Goal: Information Seeking & Learning: Learn about a topic

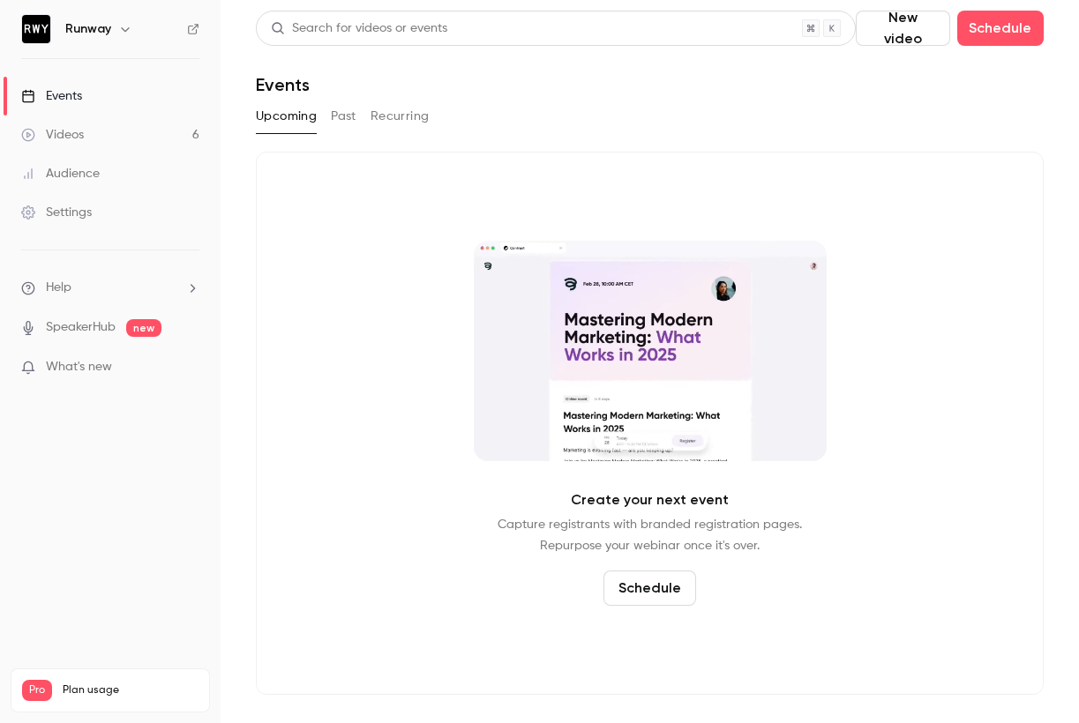
click at [383, 206] on div "Create your next event Capture registrants with branded registration pages. Rep…" at bounding box center [650, 423] width 788 height 543
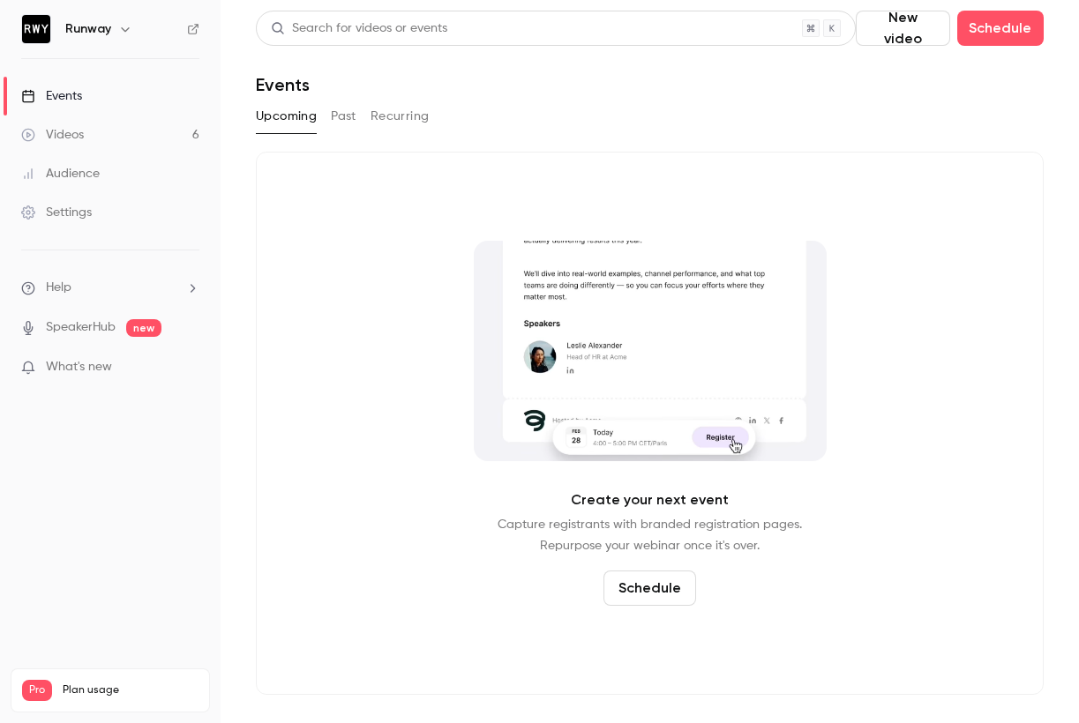
drag, startPoint x: 399, startPoint y: 101, endPoint x: 398, endPoint y: 116, distance: 15.9
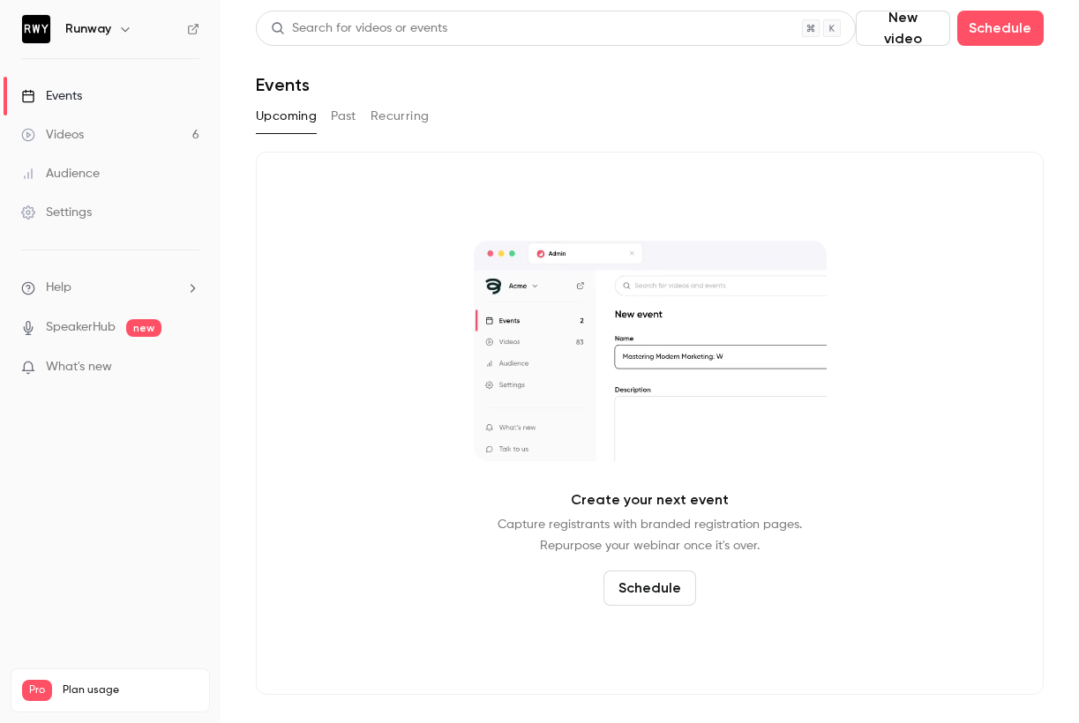
click at [399, 101] on div "Search for videos or events New video Schedule Events Upcoming Past Recurring C…" at bounding box center [650, 353] width 788 height 684
click at [71, 217] on div "Settings" at bounding box center [56, 213] width 71 height 18
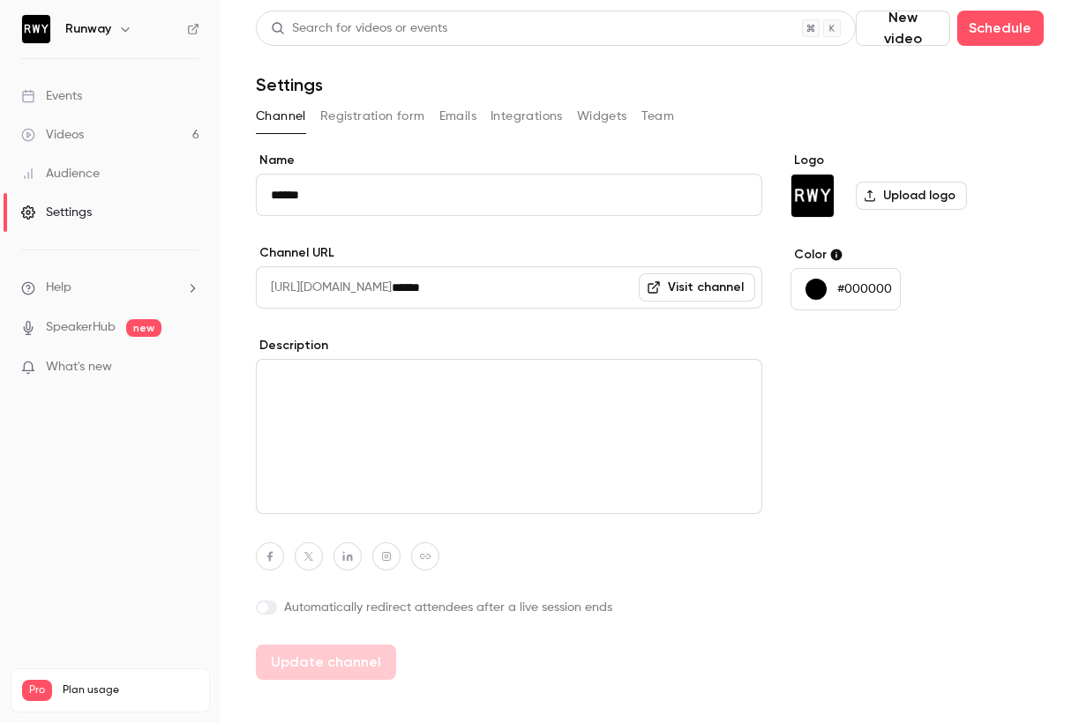
click at [88, 173] on div "Audience" at bounding box center [60, 174] width 79 height 18
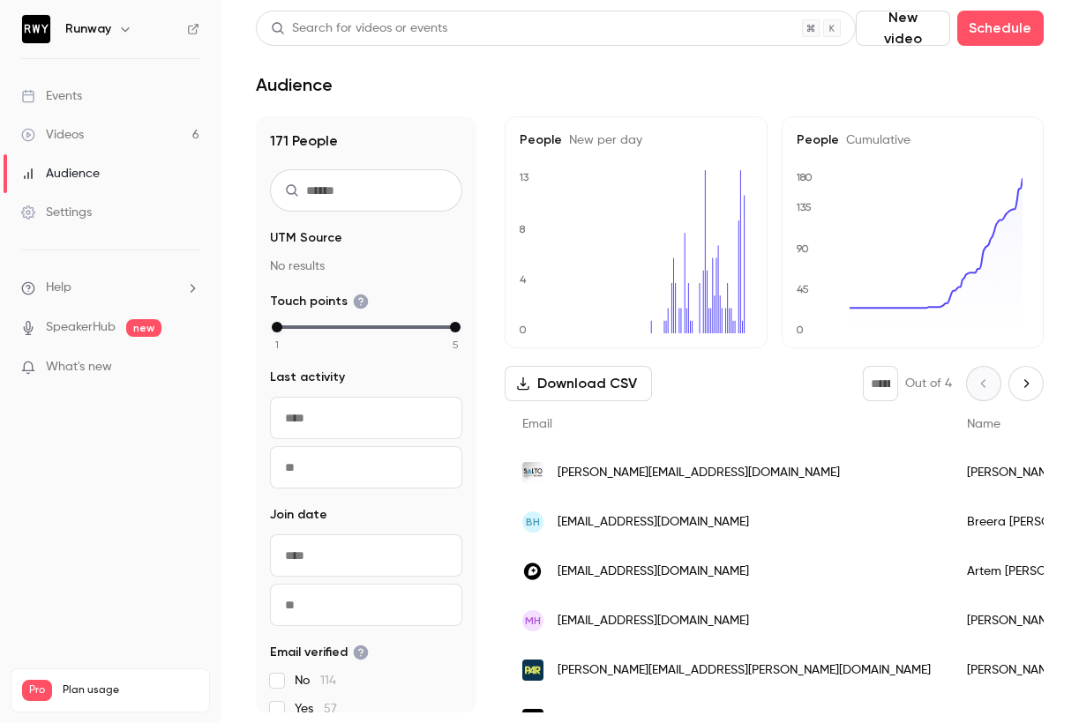
click at [95, 146] on link "Videos 6" at bounding box center [110, 135] width 221 height 39
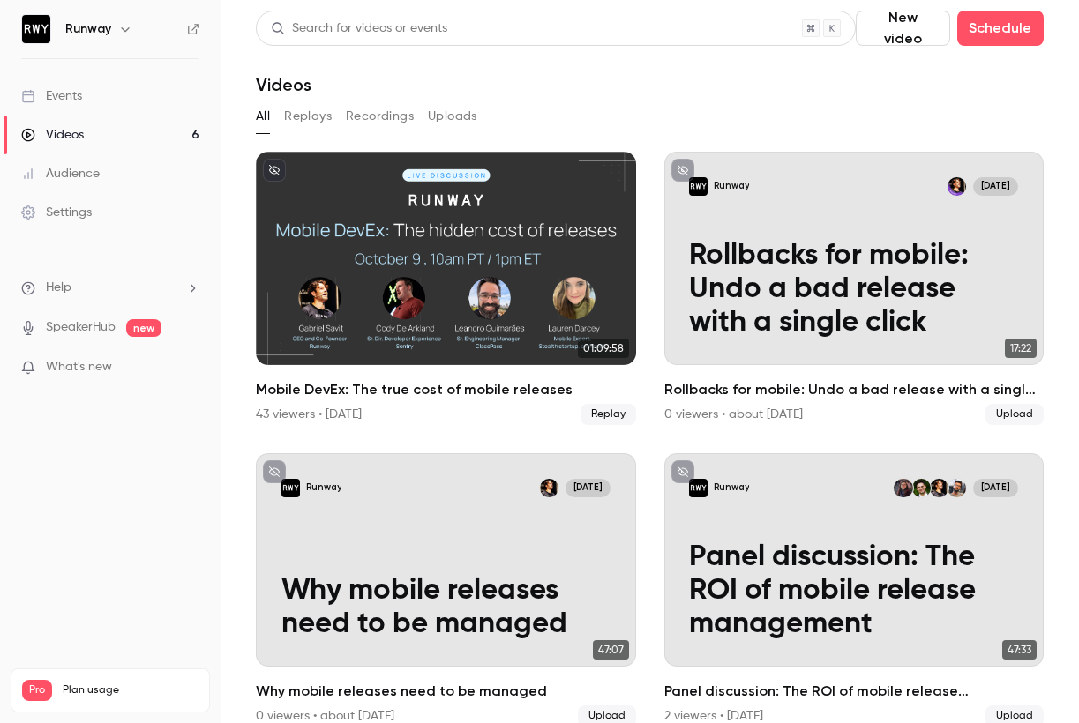
click at [372, 111] on button "Recordings" at bounding box center [380, 116] width 68 height 28
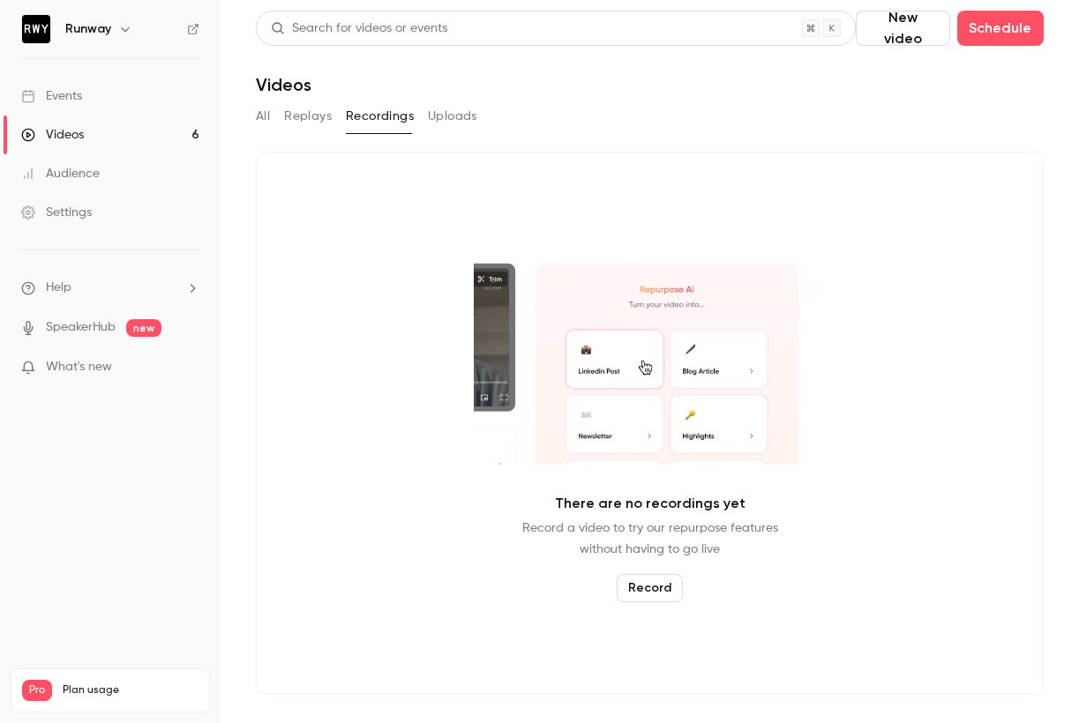
click at [475, 128] on button "Uploads" at bounding box center [452, 116] width 49 height 28
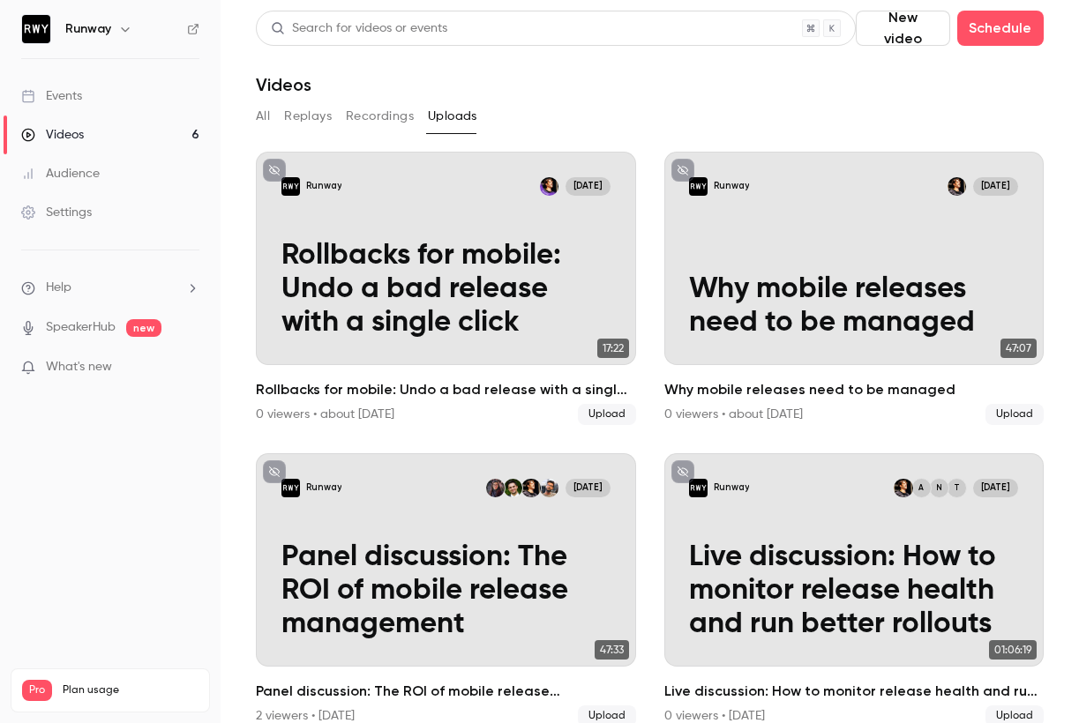
click at [296, 121] on button "Replays" at bounding box center [308, 116] width 48 height 28
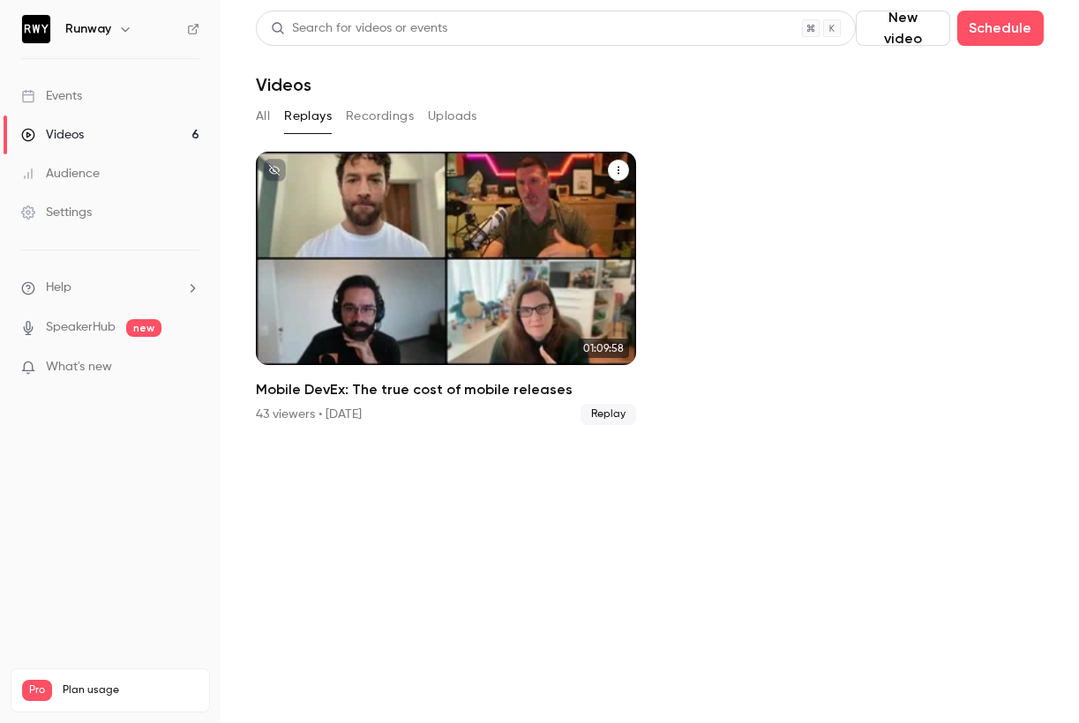
click at [339, 391] on h2 "Mobile DevEx: The true cost of mobile releases" at bounding box center [446, 389] width 380 height 21
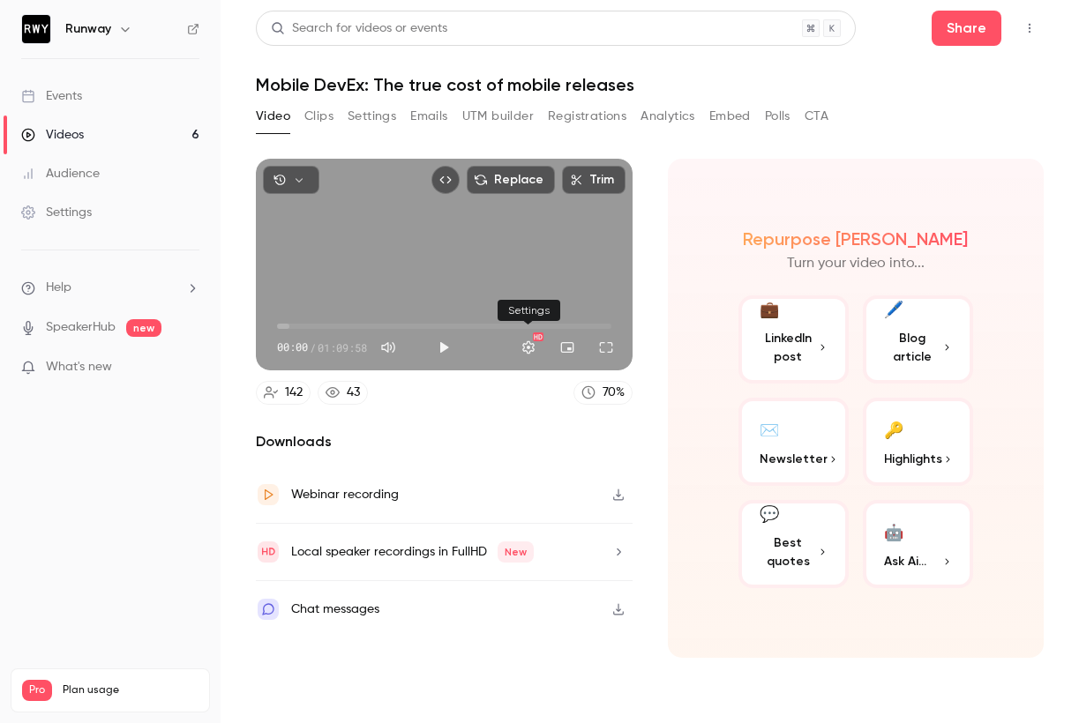
click at [532, 348] on button "Settings" at bounding box center [528, 347] width 35 height 35
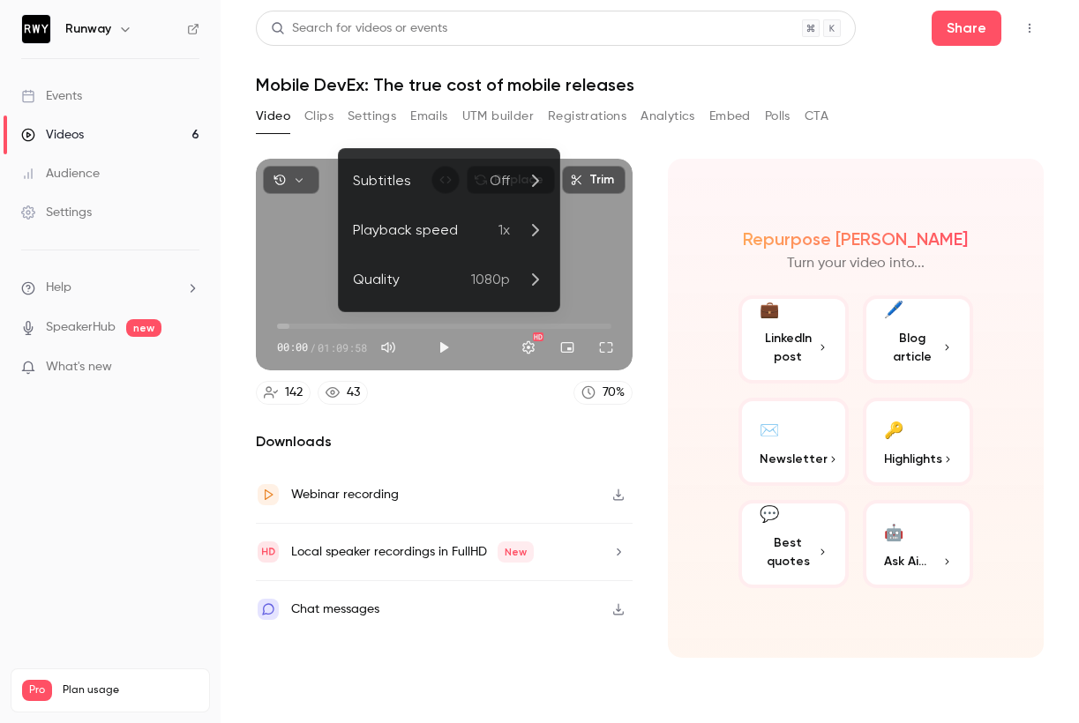
click at [184, 494] on div at bounding box center [539, 361] width 1079 height 723
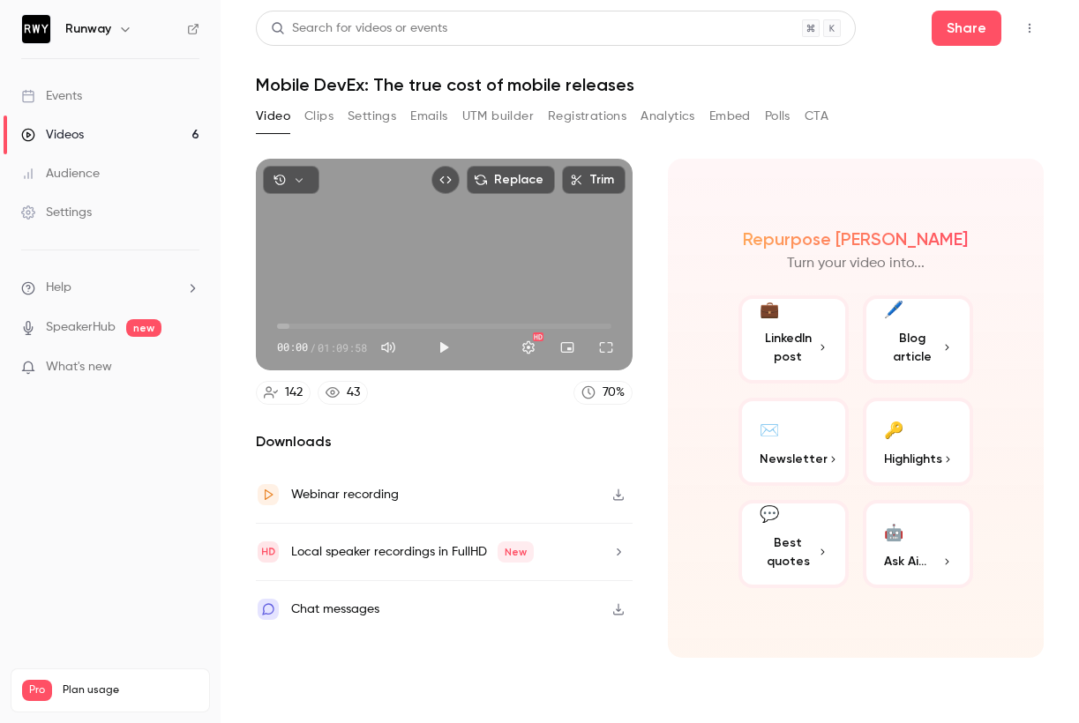
click at [334, 112] on div "Video Clips Settings Emails UTM builder Registrations Analytics Embed Polls CTA" at bounding box center [542, 116] width 572 height 28
click at [318, 112] on button "Clips" at bounding box center [318, 116] width 29 height 28
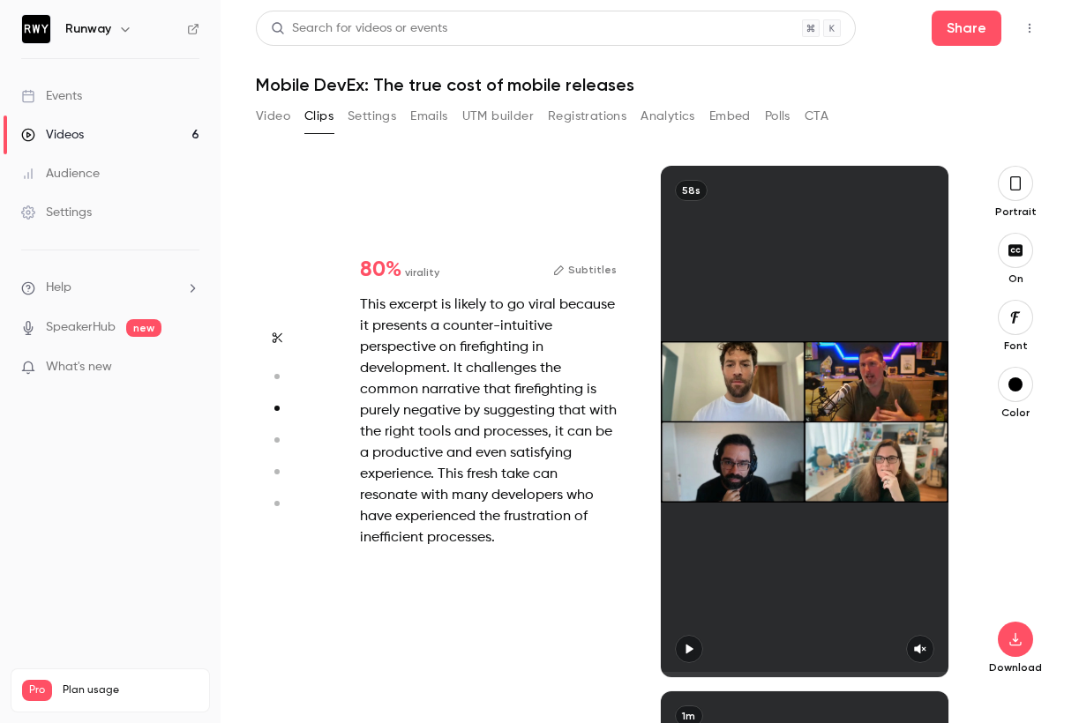
type input "*"
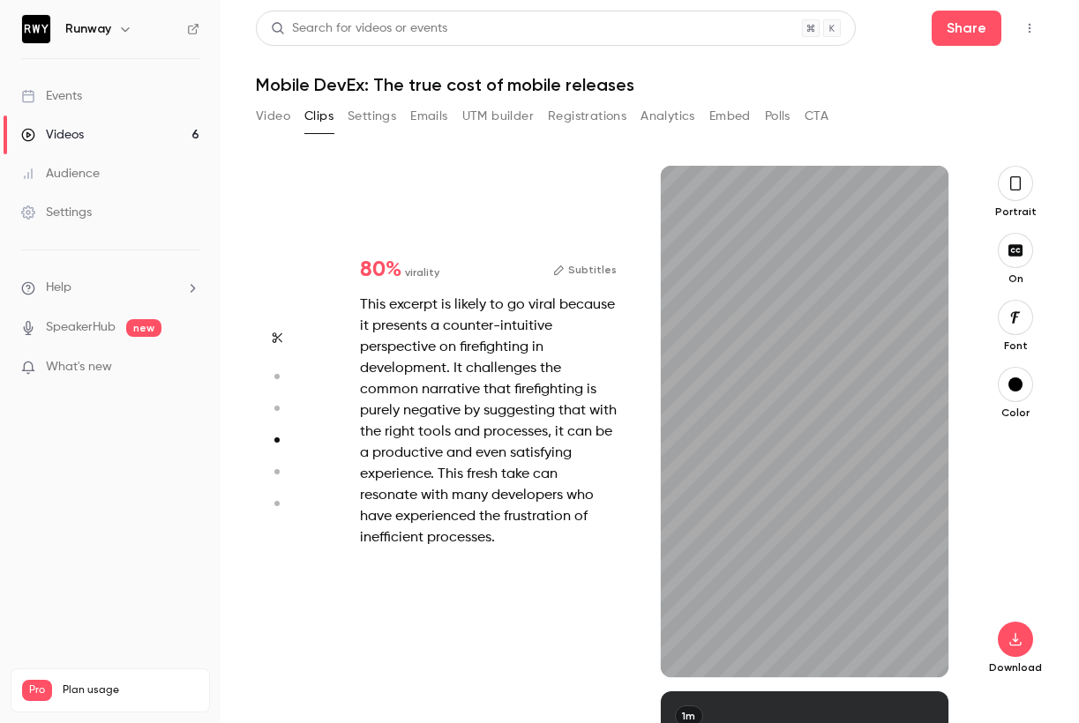
type input "*"
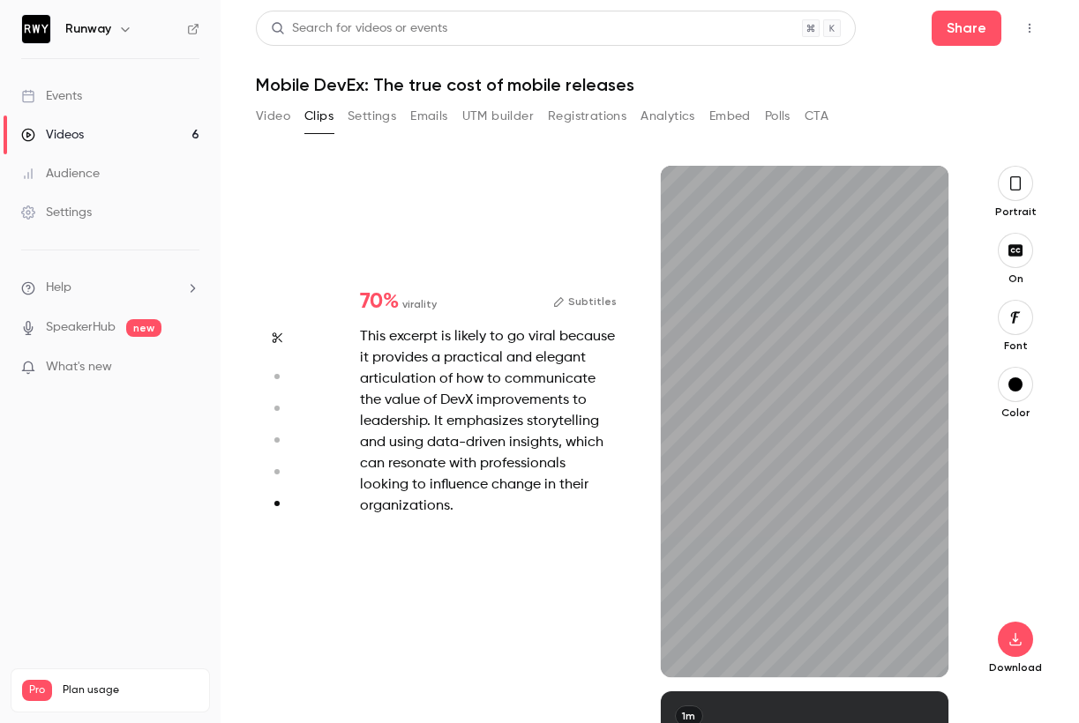
type input "*"
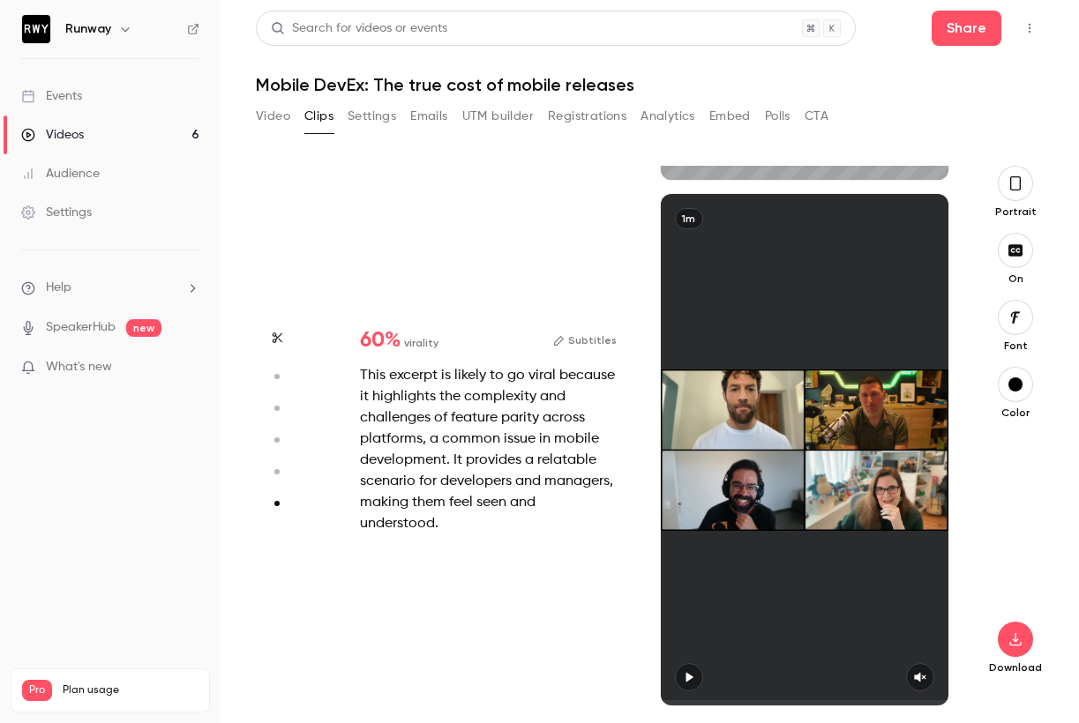
scroll to position [2600, 0]
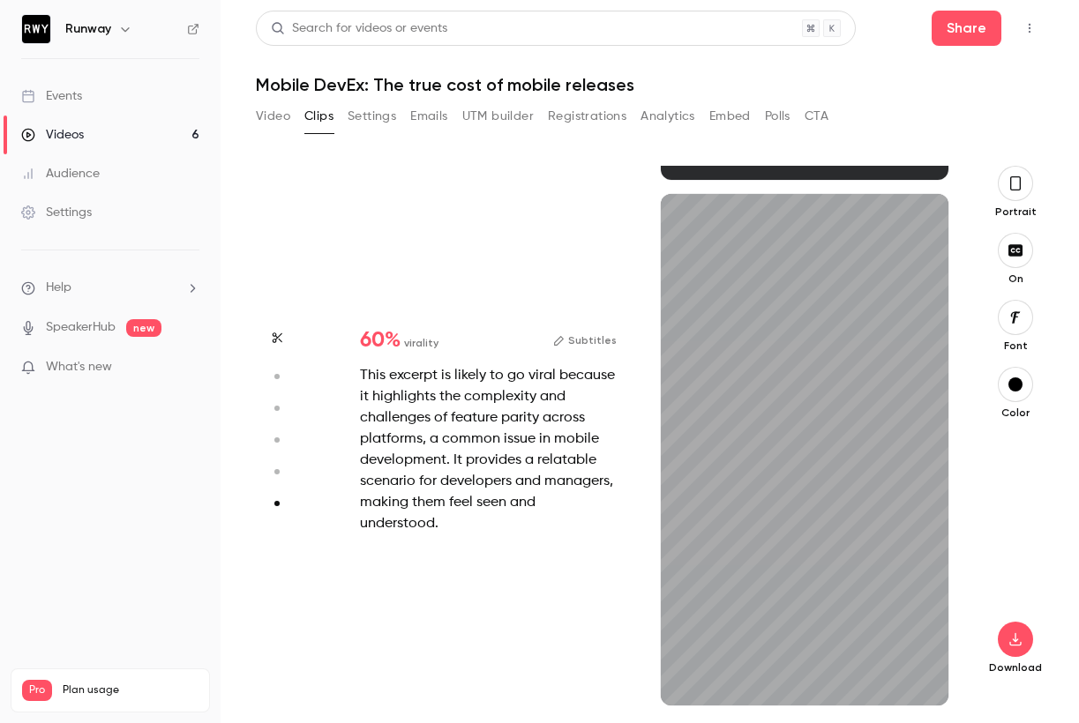
type input "*"
click at [378, 114] on button "Settings" at bounding box center [372, 116] width 49 height 28
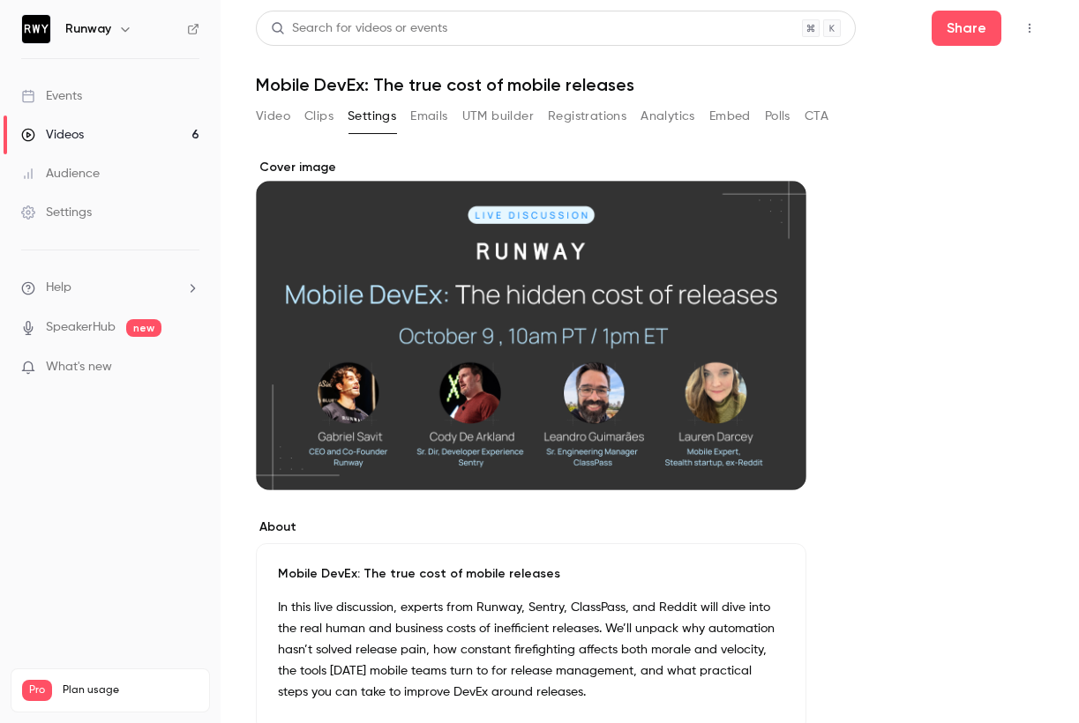
click at [655, 121] on button "Analytics" at bounding box center [667, 116] width 55 height 28
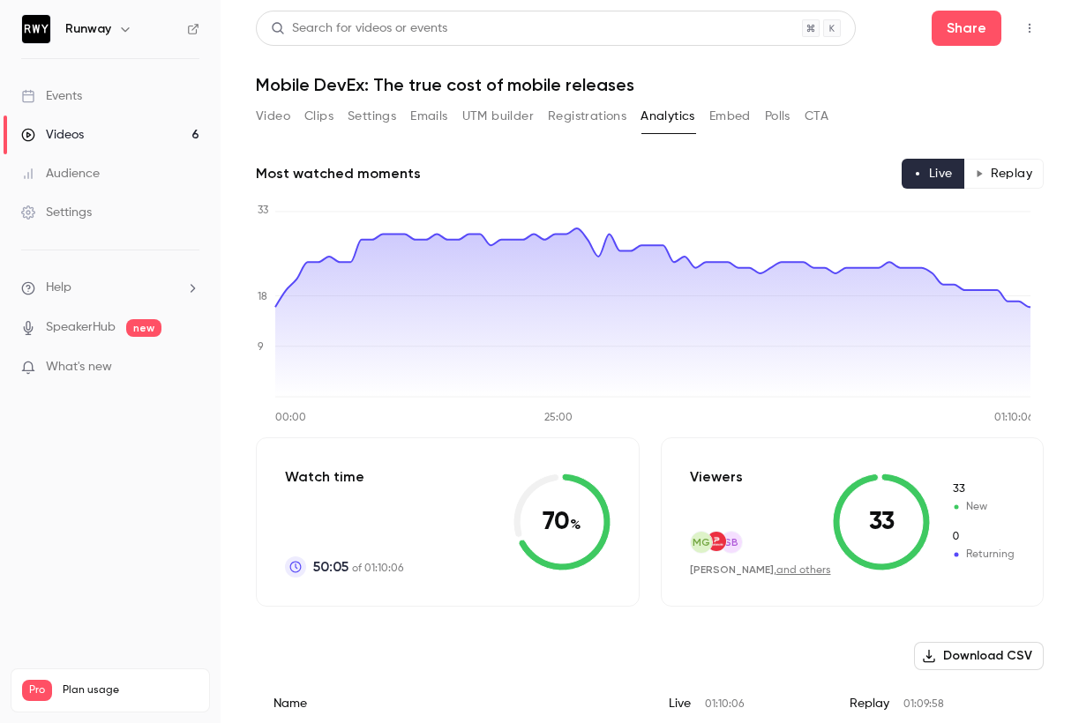
click at [999, 177] on button "Replay" at bounding box center [1003, 174] width 80 height 30
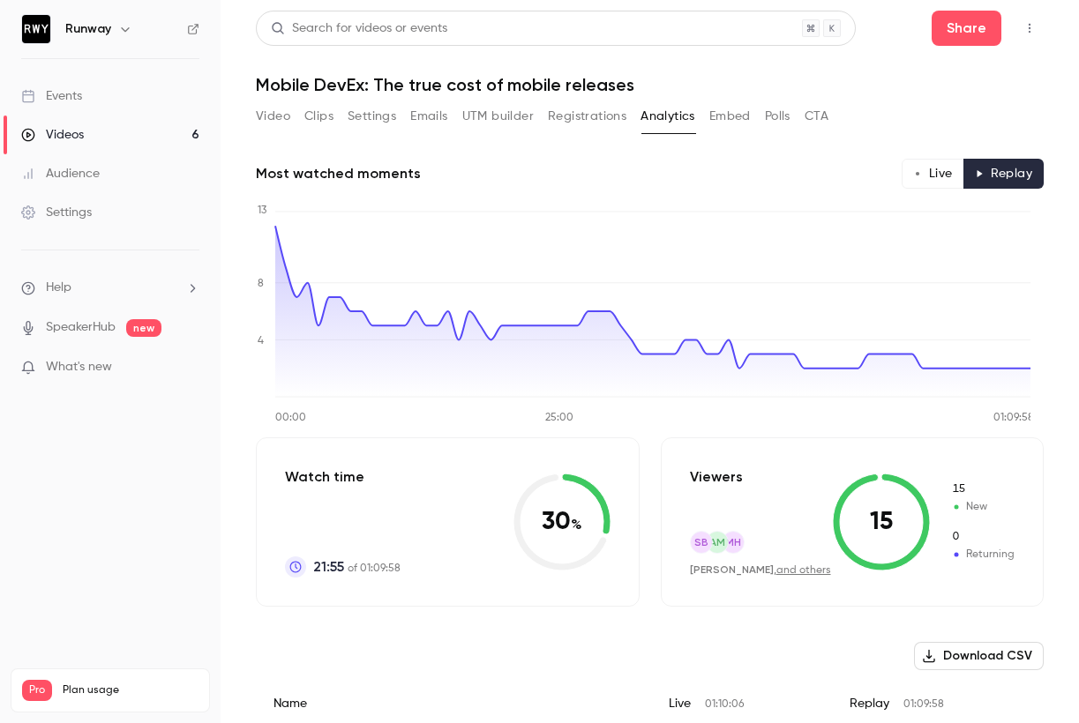
click at [934, 176] on button "Live" at bounding box center [932, 174] width 63 height 30
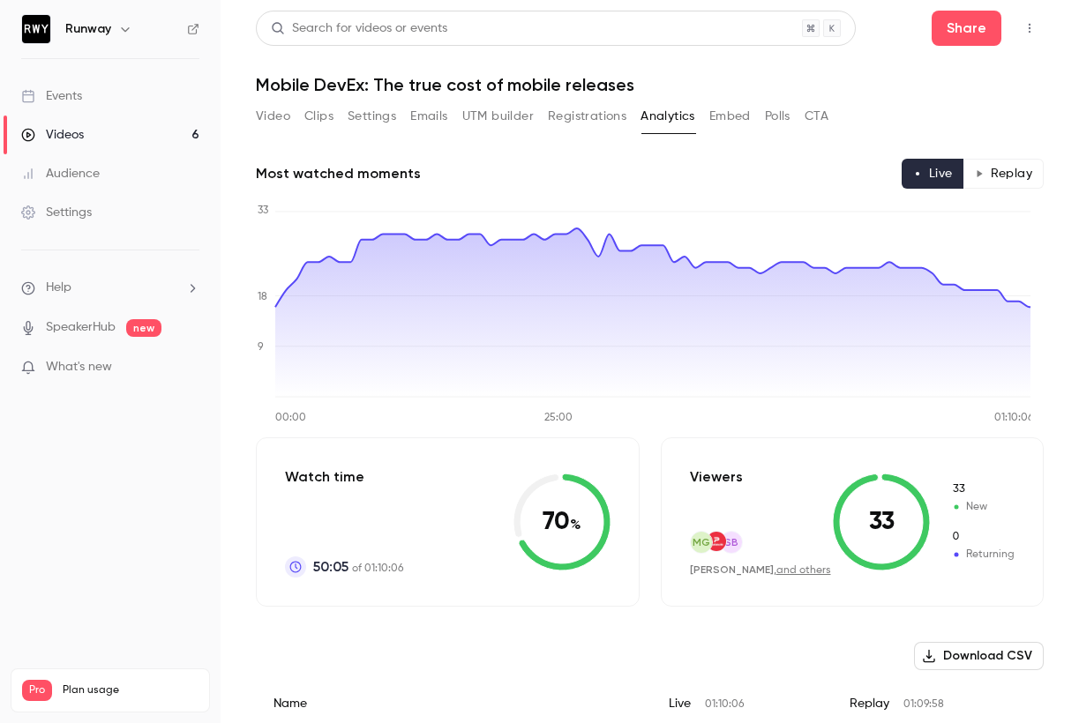
click at [738, 123] on button "Embed" at bounding box center [729, 116] width 41 height 28
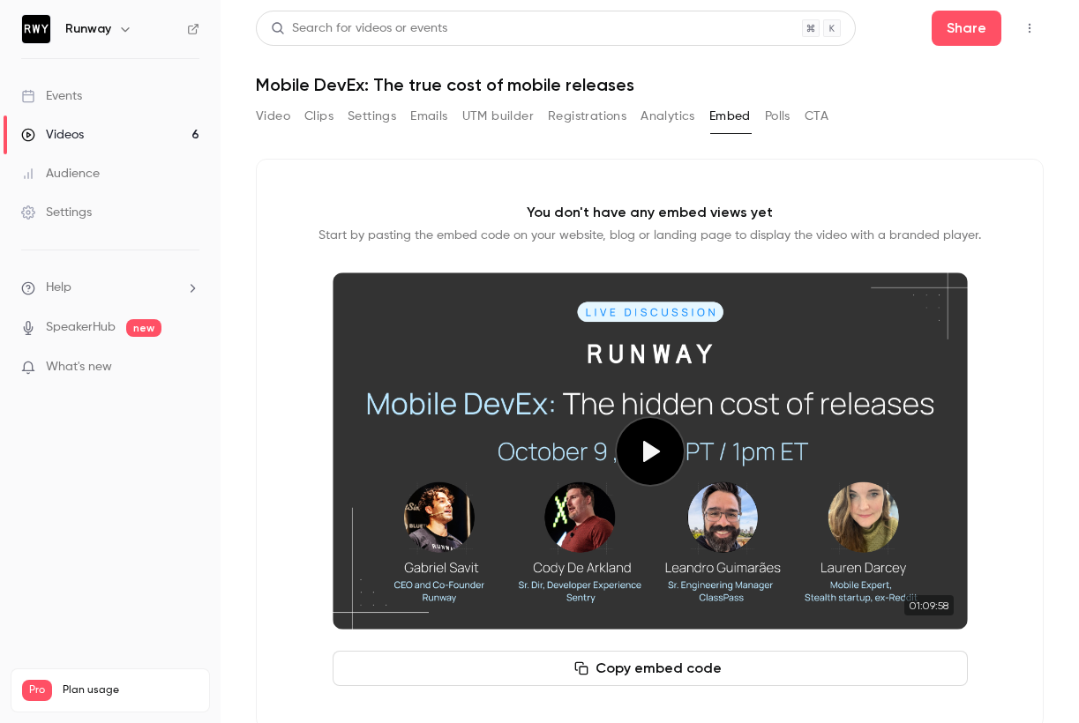
click at [1022, 28] on icon "Top Bar Actions" at bounding box center [1029, 28] width 14 height 12
drag, startPoint x: 472, startPoint y: 173, endPoint x: 335, endPoint y: 159, distance: 137.4
click at [472, 173] on div at bounding box center [539, 361] width 1079 height 723
click at [266, 116] on button "Video" at bounding box center [273, 116] width 34 height 28
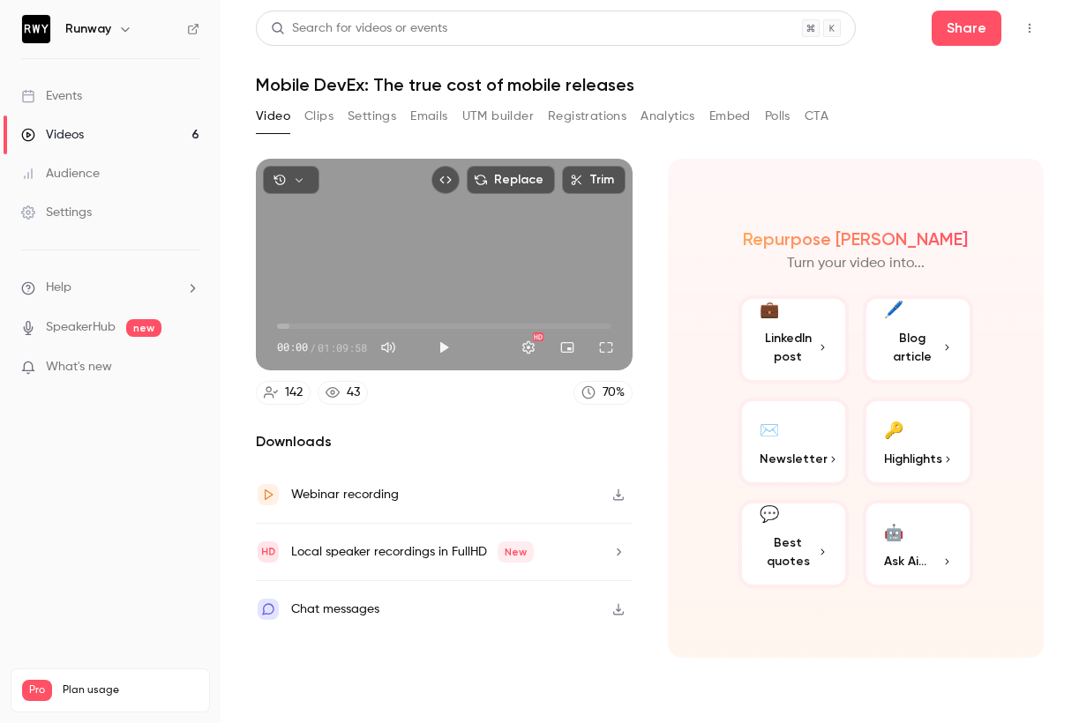
click at [896, 541] on div "🤖" at bounding box center [893, 531] width 19 height 27
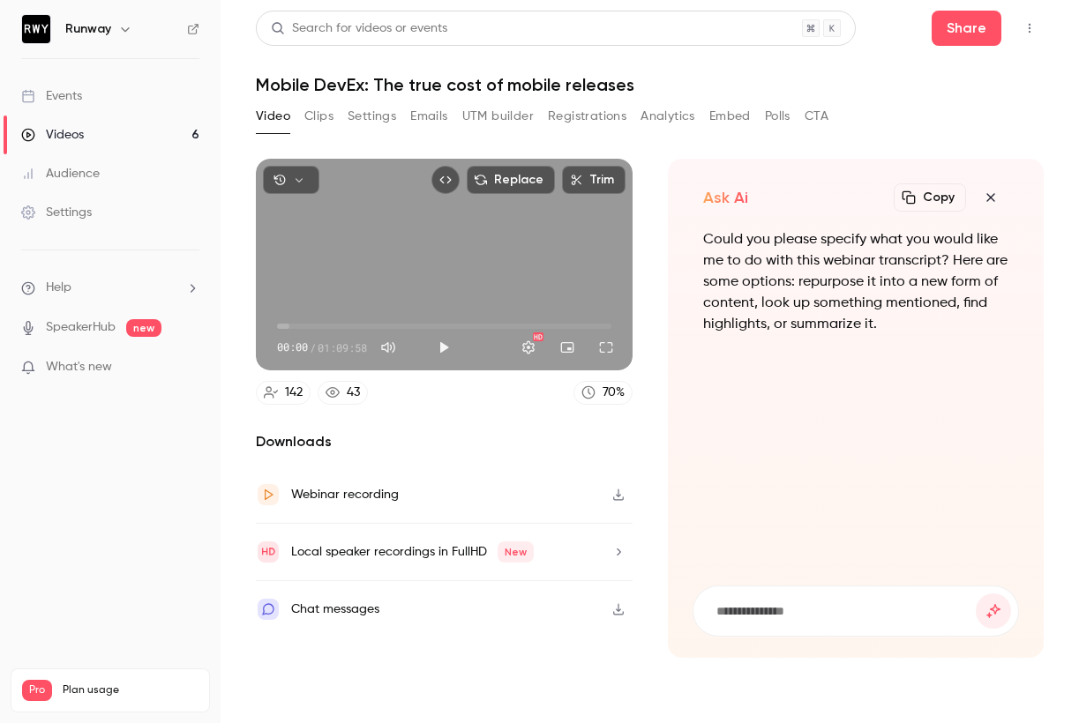
click at [743, 614] on input at bounding box center [845, 611] width 262 height 19
type input "**********"
click at [976, 594] on button "submit" at bounding box center [993, 611] width 35 height 35
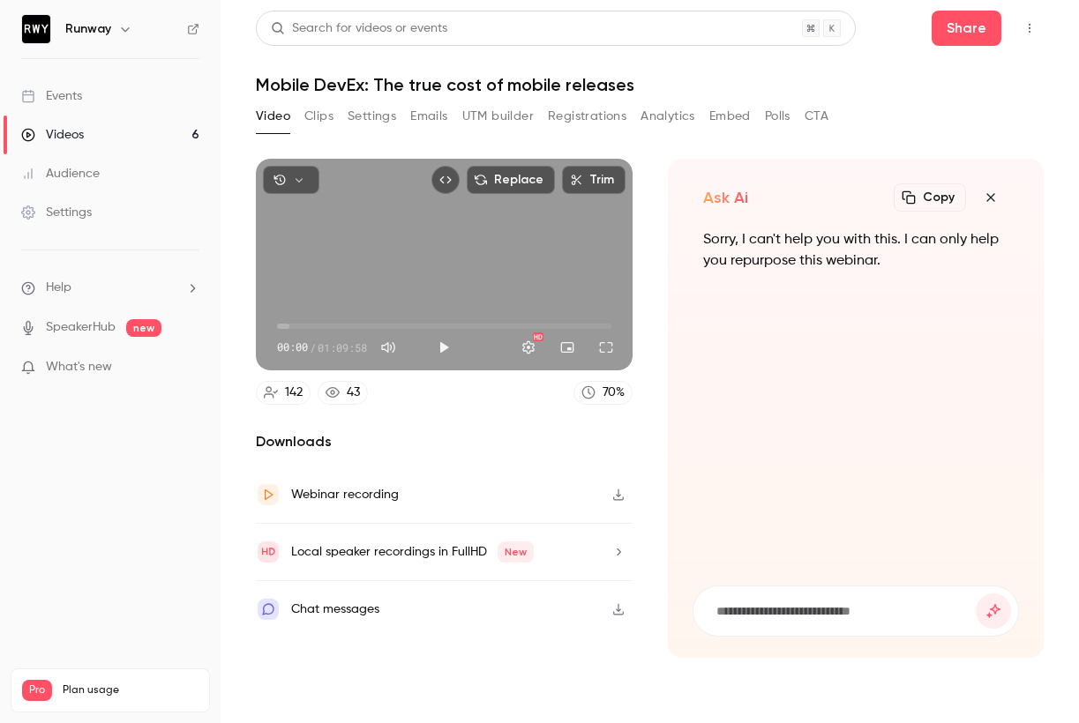
click at [989, 206] on button "button" at bounding box center [990, 197] width 35 height 35
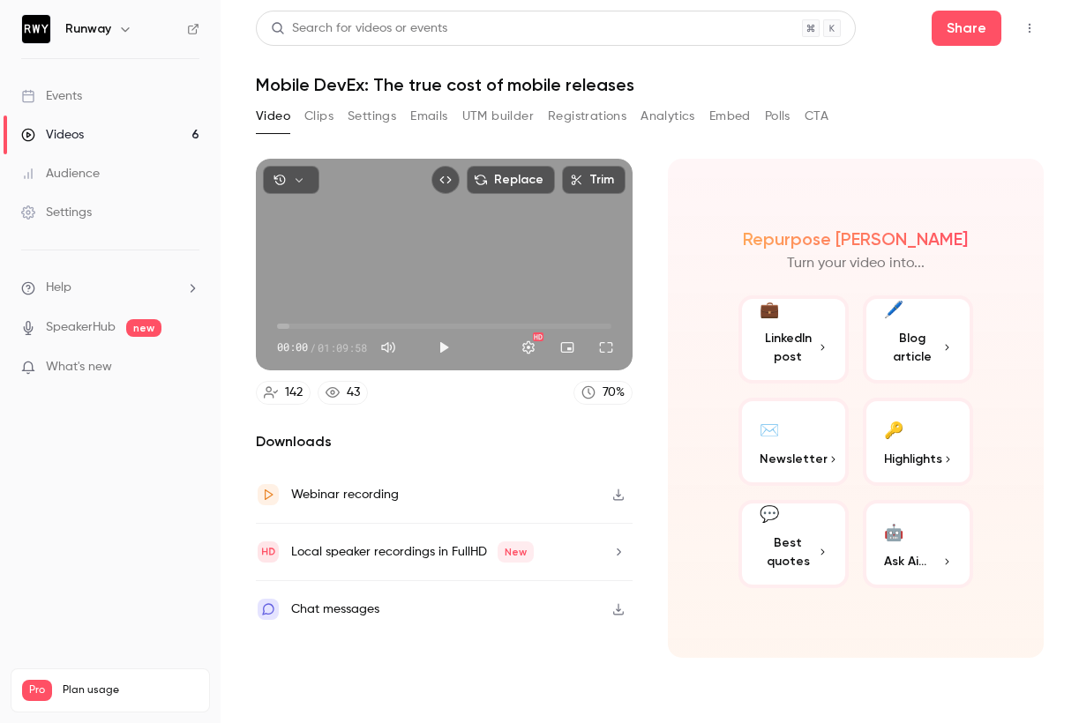
click at [306, 178] on button "button" at bounding box center [291, 180] width 56 height 28
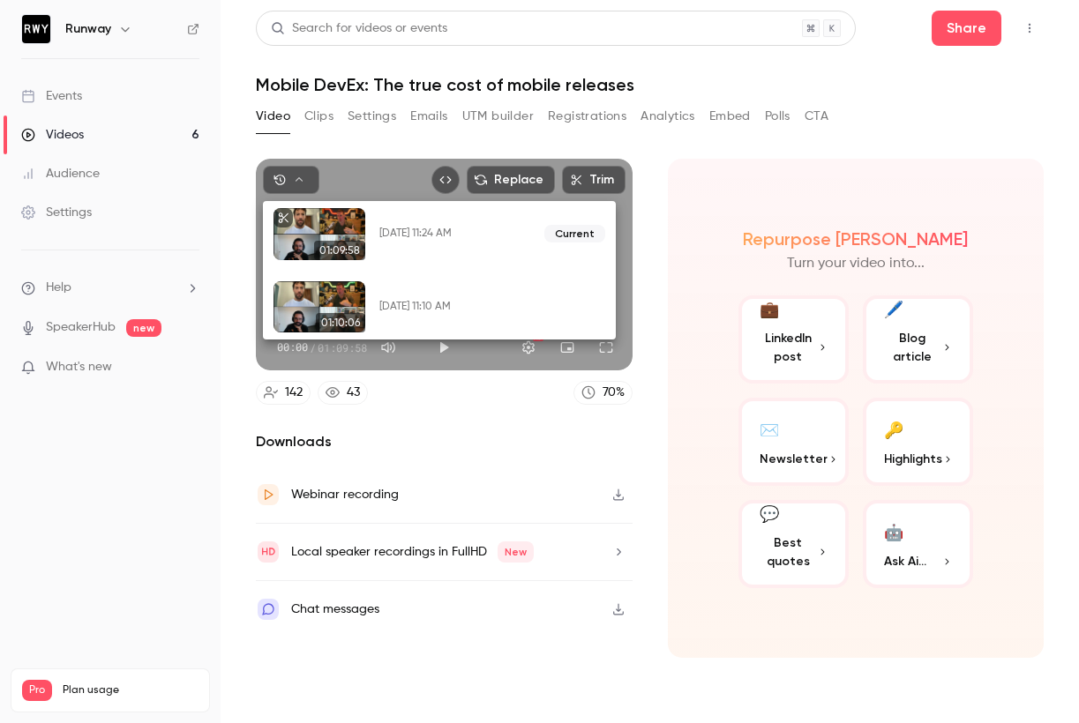
click at [212, 467] on div at bounding box center [539, 361] width 1079 height 723
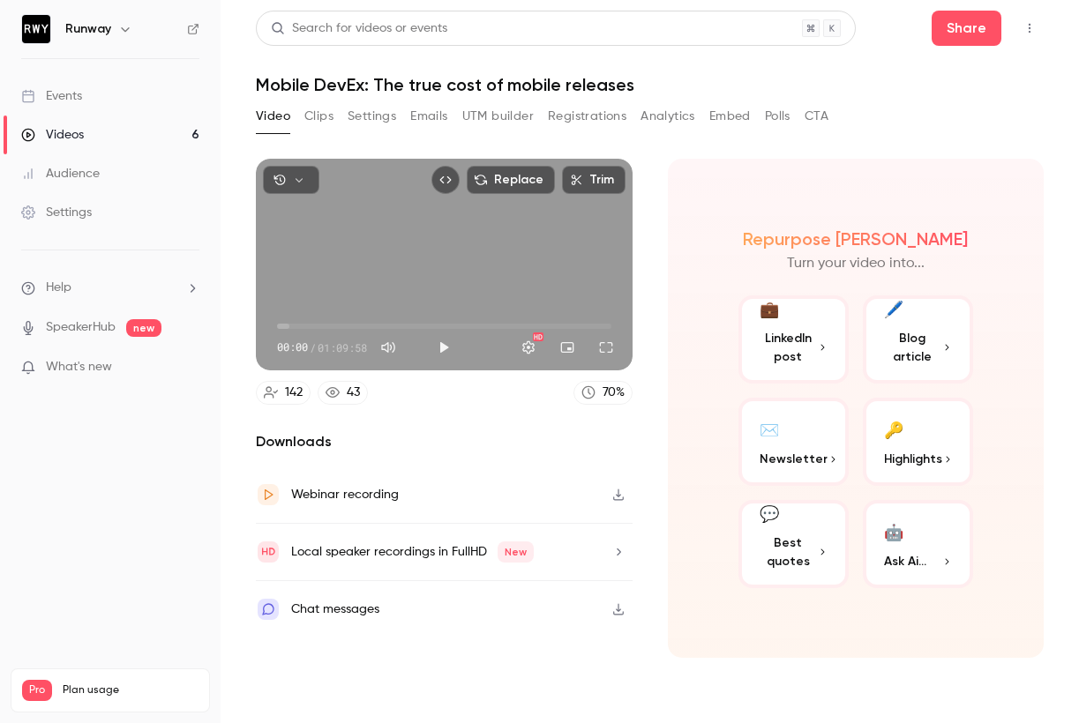
click at [618, 502] on button "button" at bounding box center [618, 495] width 28 height 28
click at [904, 546] on button "🤖 Ask Ai..." at bounding box center [918, 544] width 110 height 88
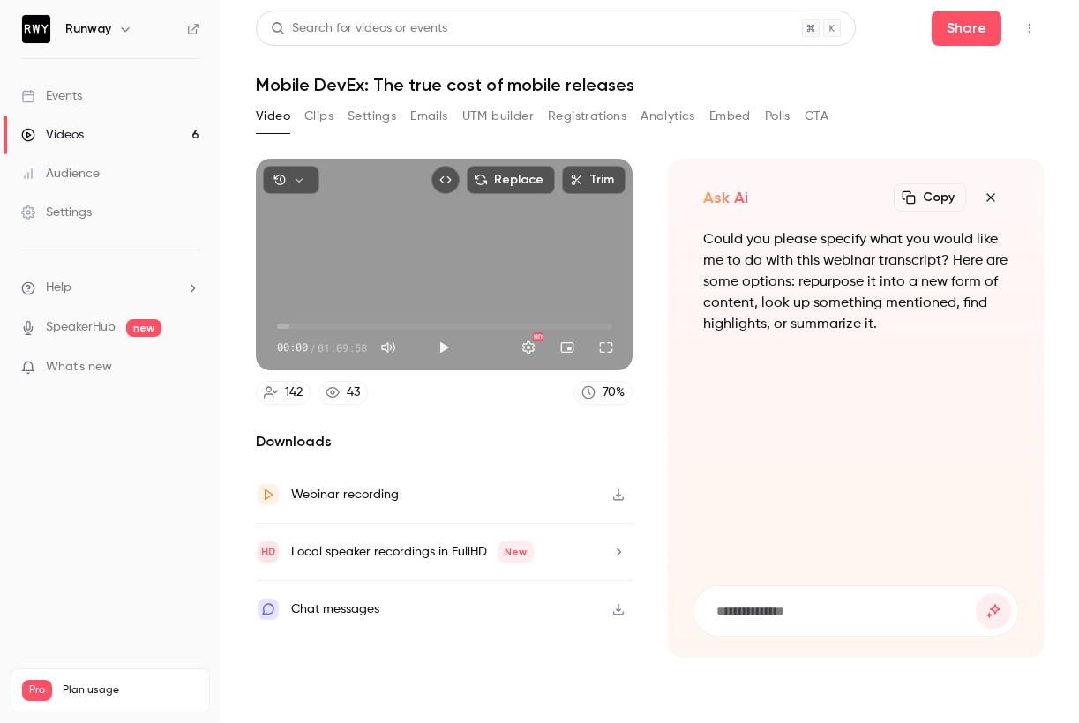
click at [986, 194] on icon "button" at bounding box center [990, 197] width 8 height 8
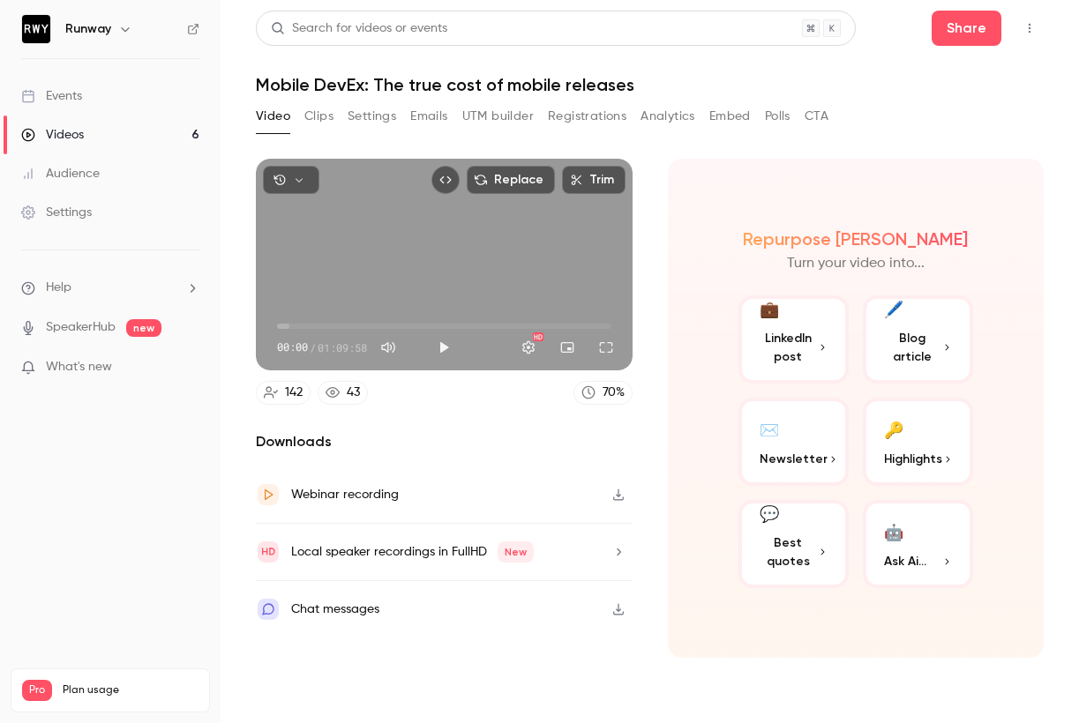
click at [917, 460] on span "Highlights" at bounding box center [913, 459] width 58 height 19
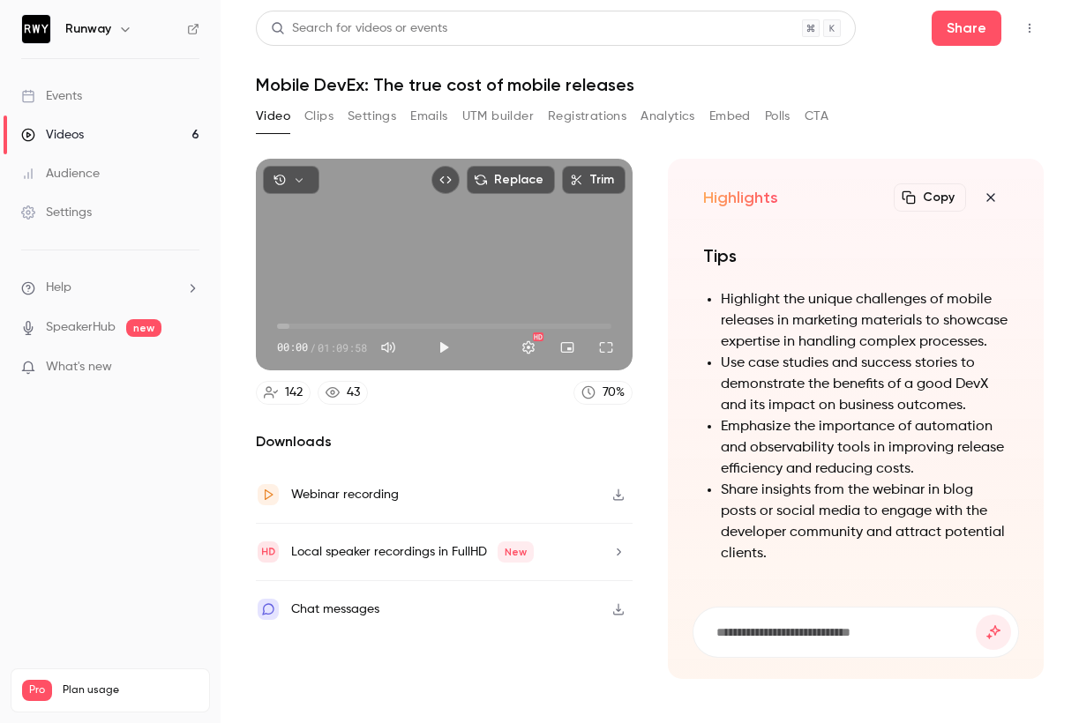
click at [846, 554] on li "Share insights from the webinar in blog posts or social media to engage with th…" at bounding box center [865, 522] width 288 height 85
click at [918, 198] on button "Copy" at bounding box center [930, 197] width 72 height 28
